Goal: Information Seeking & Learning: Find contact information

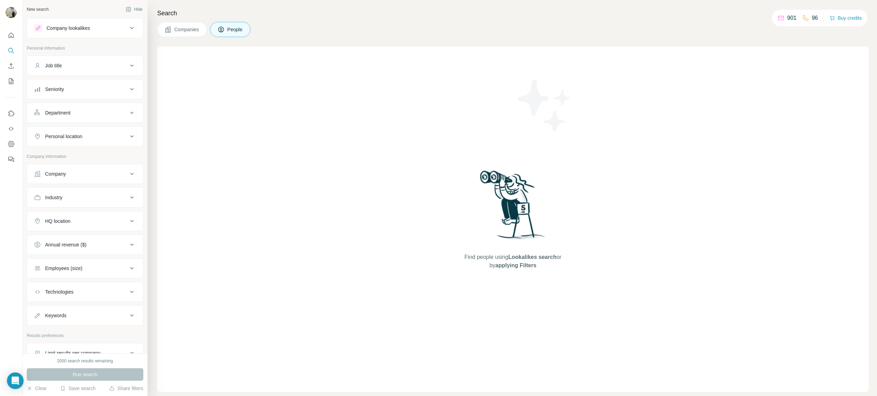
click at [87, 173] on div "Company" at bounding box center [81, 173] width 94 height 7
click at [78, 200] on input "text" at bounding box center [85, 204] width 102 height 12
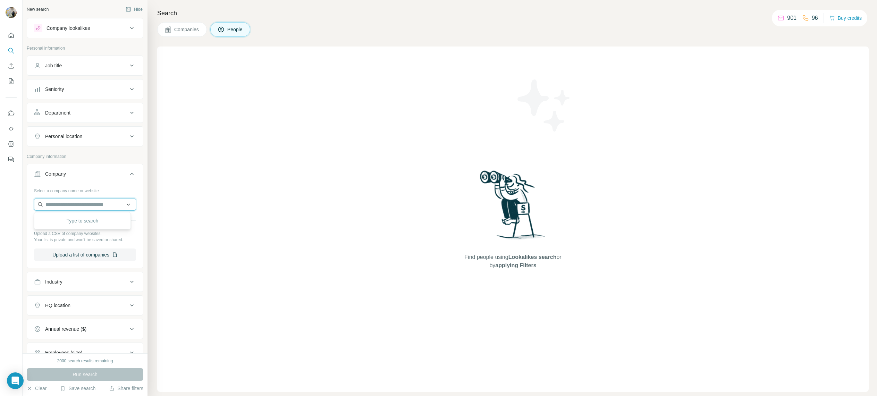
paste input "**********"
type input "**********"
click at [78, 225] on div "Hasap [DOMAIN_NAME]" at bounding box center [82, 223] width 93 height 19
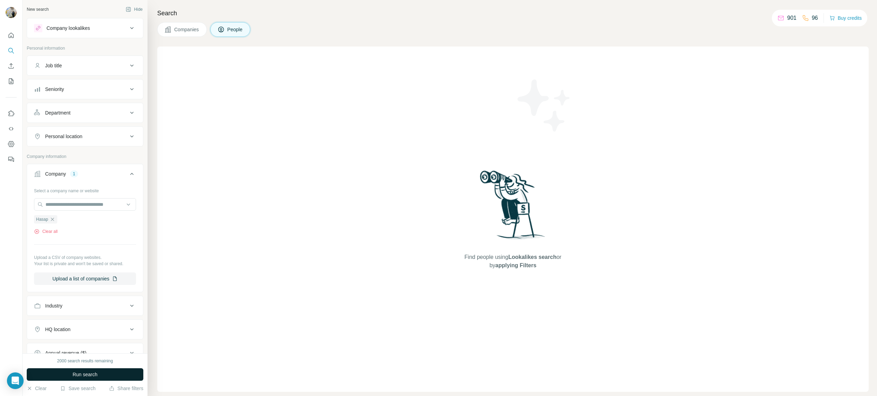
click at [75, 368] on button "Run search" at bounding box center [85, 374] width 117 height 12
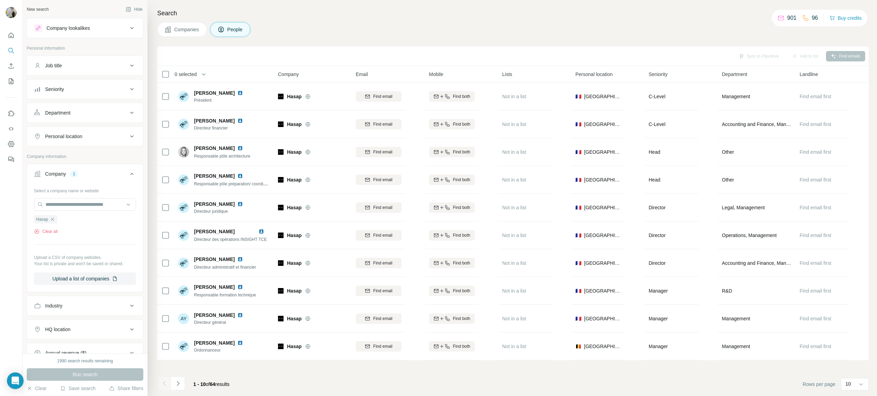
click at [223, 382] on span "1 - 10 of 64 results" at bounding box center [211, 384] width 36 height 6
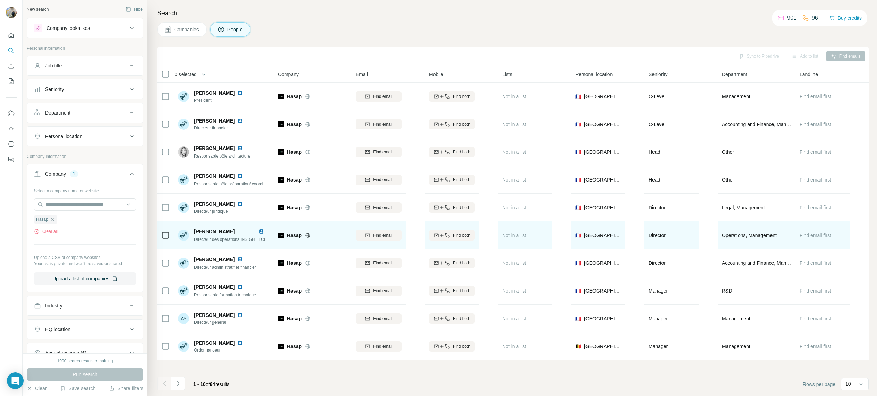
click at [308, 235] on icon at bounding box center [308, 235] width 6 height 6
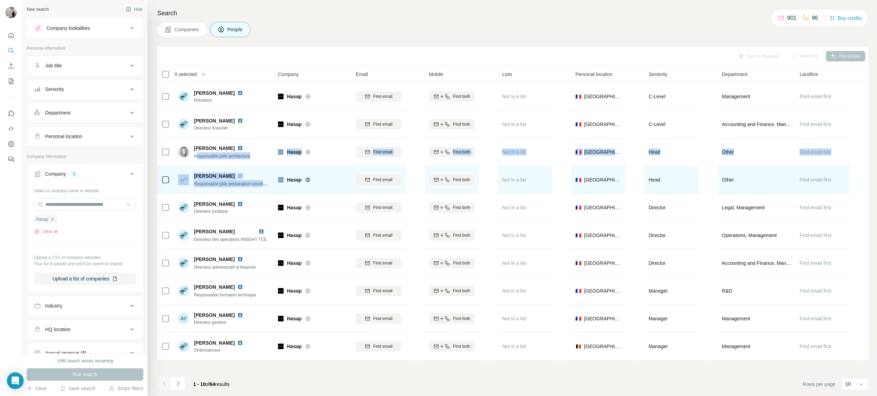
drag, startPoint x: 197, startPoint y: 152, endPoint x: 280, endPoint y: 167, distance: 83.8
click at [0, 0] on tbody "[PERSON_NAME] Président [PERSON_NAME] Find email Find both Not in a list 🇫🇷 [GE…" at bounding box center [0, 0] width 0 height 0
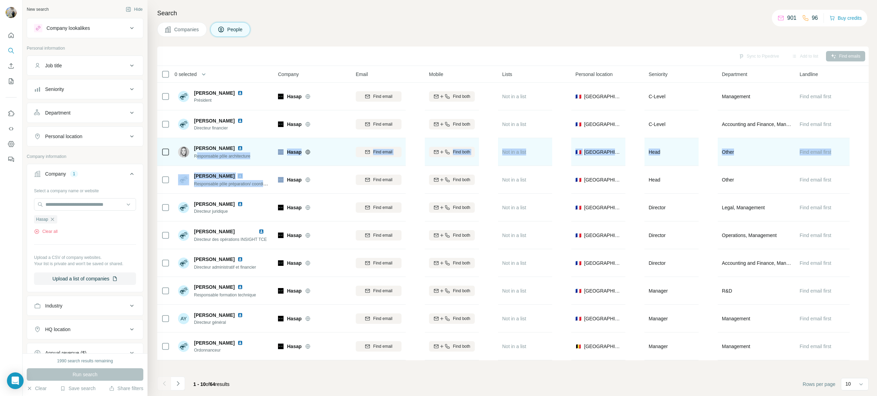
click at [240, 159] on div "[PERSON_NAME] Responsable pôle architecture" at bounding box center [224, 151] width 92 height 19
click at [224, 156] on span "Responsable pôle architecture" at bounding box center [222, 156] width 56 height 5
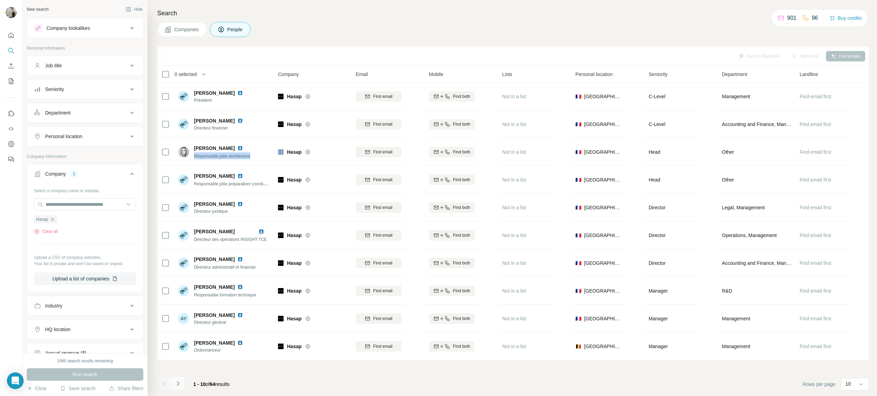
click at [184, 381] on button "Navigate to next page" at bounding box center [178, 383] width 14 height 14
